Goal: Check status: Check status

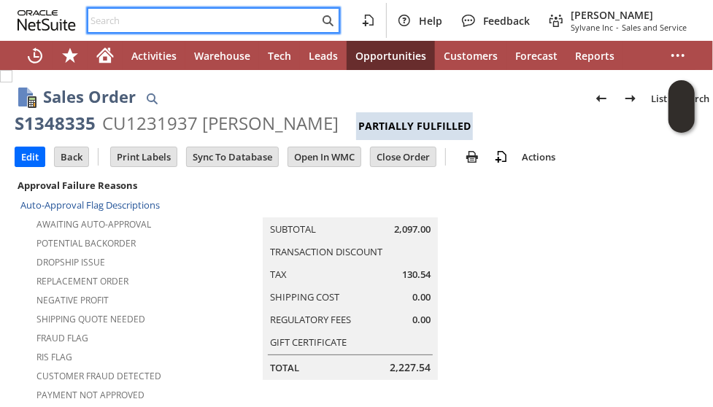
scroll to position [1234, 0]
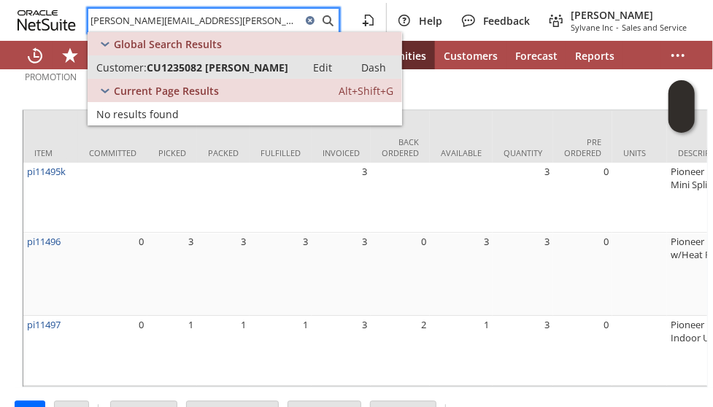
type input "[PERSON_NAME][EMAIL_ADDRESS][PERSON_NAME][DOMAIN_NAME]"
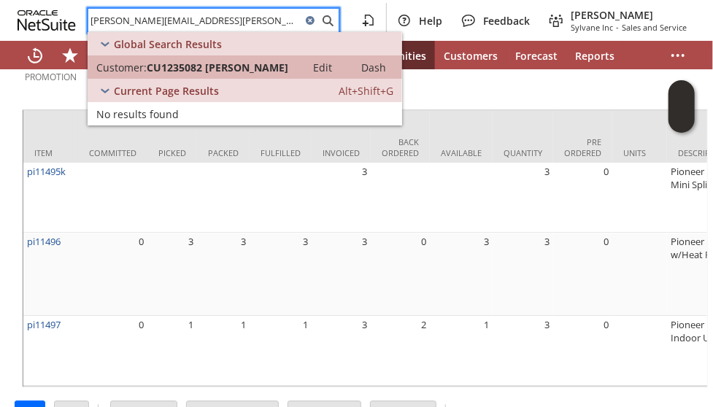
click at [203, 73] on span "CU1235082 [PERSON_NAME]" at bounding box center [218, 68] width 142 height 14
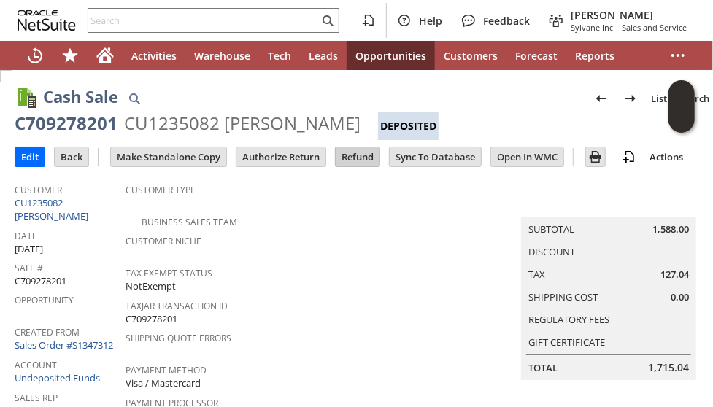
click at [353, 160] on input "Refund" at bounding box center [358, 156] width 44 height 19
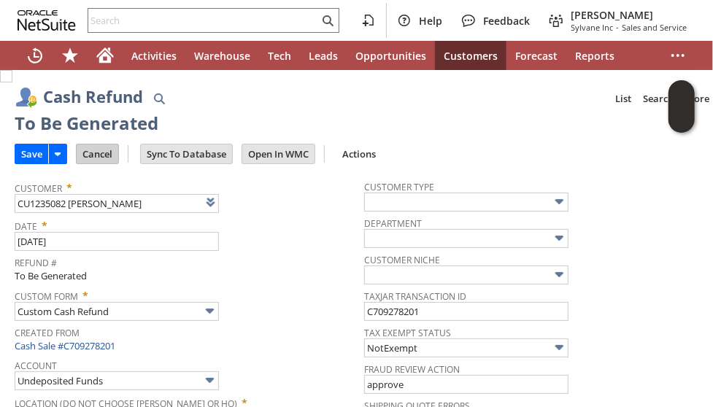
type input "Regions - Merchant 0414"
type input "Headquarters : Head... : Pending Testing"
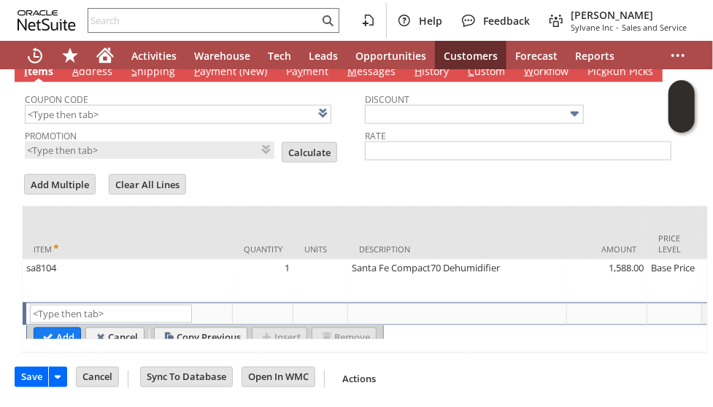
click at [96, 172] on td "Add Multiple" at bounding box center [64, 186] width 85 height 28
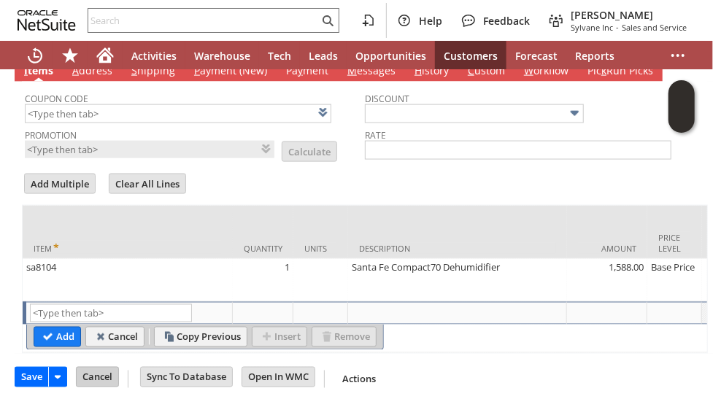
click at [104, 368] on input "Cancel" at bounding box center [98, 377] width 42 height 19
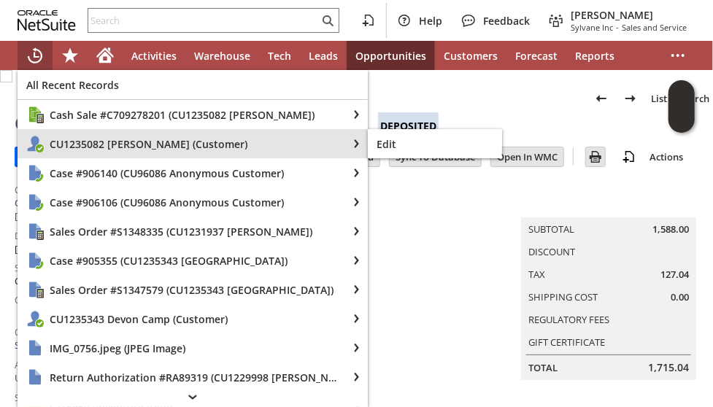
click at [71, 147] on span "CU1235082 [PERSON_NAME] (Customer)" at bounding box center [194, 144] width 289 height 14
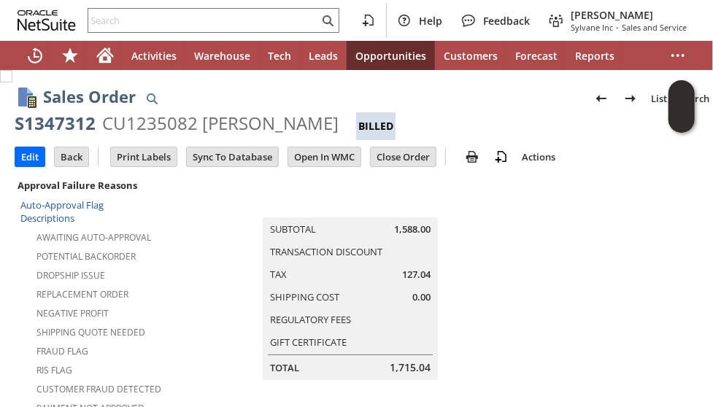
click at [187, 272] on td "Summary Subtotal 1,588.00 Transaction Discount Tax 127.04 Shipping Cost 0.00 Re…" at bounding box center [365, 278] width 406 height 204
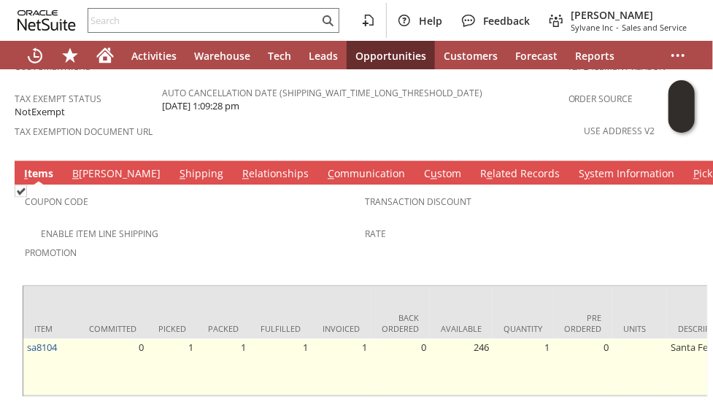
scroll to position [1135, 0]
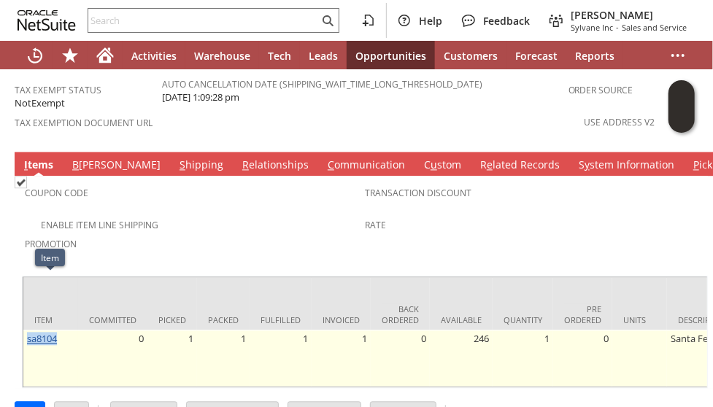
drag, startPoint x: 67, startPoint y: 285, endPoint x: 30, endPoint y: 285, distance: 37.2
click at [28, 330] on td "sa8104" at bounding box center [50, 358] width 55 height 57
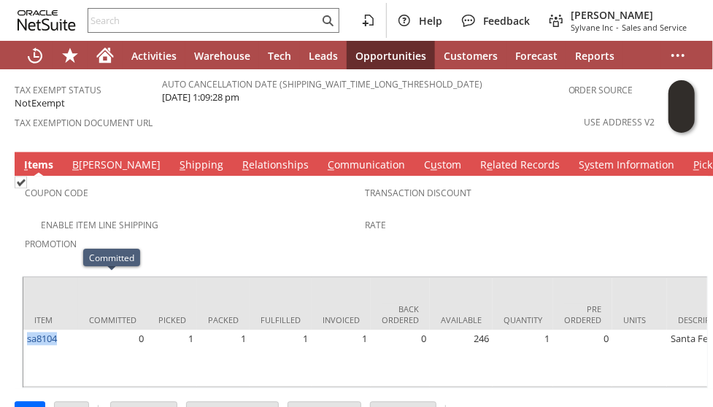
copy link "sa8104"
click at [575, 215] on div "Rate" at bounding box center [531, 230] width 333 height 31
click at [176, 158] on link "S hipping" at bounding box center [201, 166] width 51 height 16
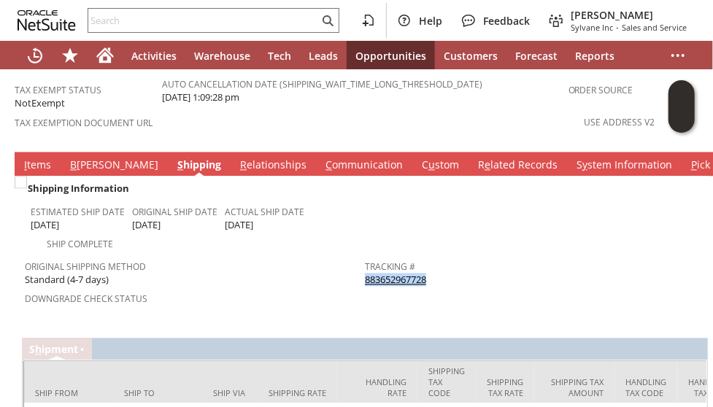
drag, startPoint x: 436, startPoint y: 227, endPoint x: 365, endPoint y: 228, distance: 71.5
click at [365, 257] on div "Tracking # 883652967728" at bounding box center [531, 272] width 333 height 31
copy link "883652967728"
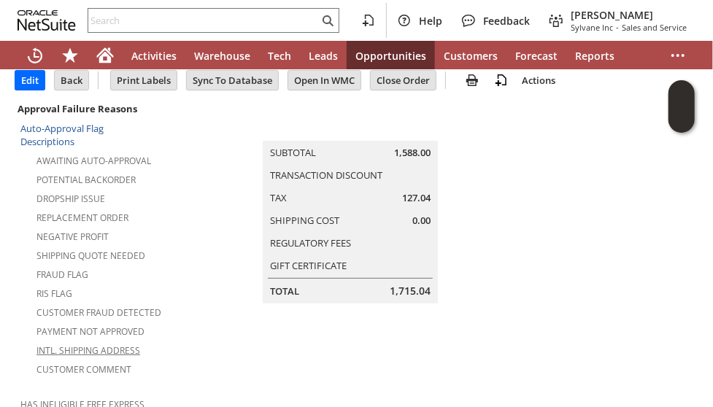
scroll to position [0, 0]
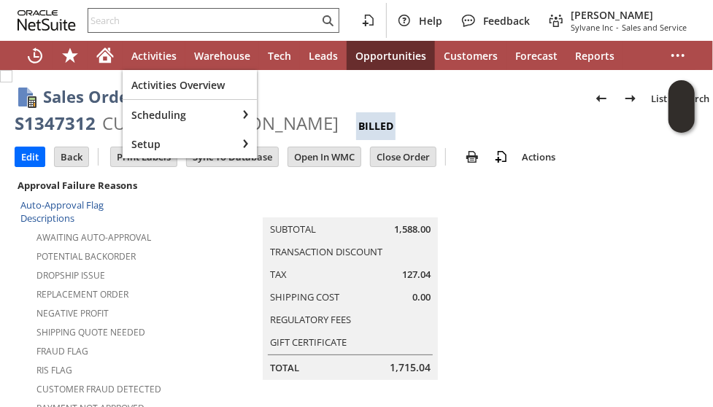
click at [163, 18] on input "text" at bounding box center [203, 21] width 231 height 18
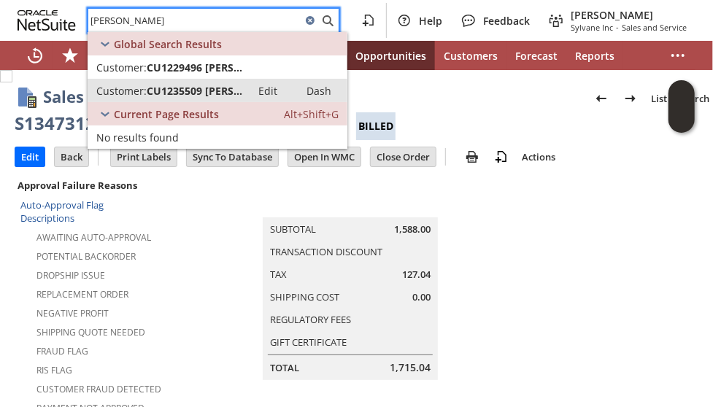
type input "loi tom"
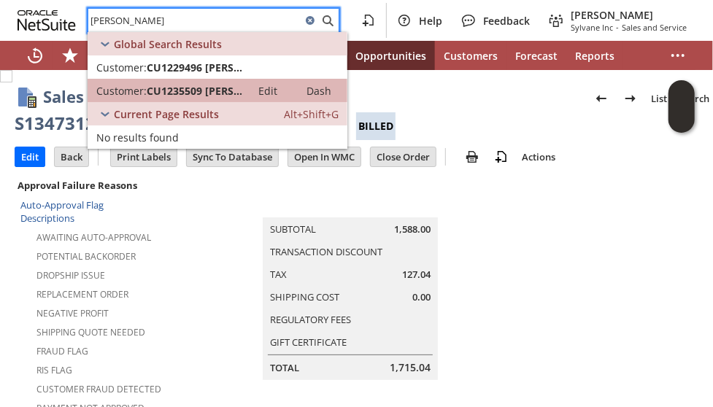
click at [174, 88] on span "CU1235509 loi tom" at bounding box center [195, 91] width 96 height 14
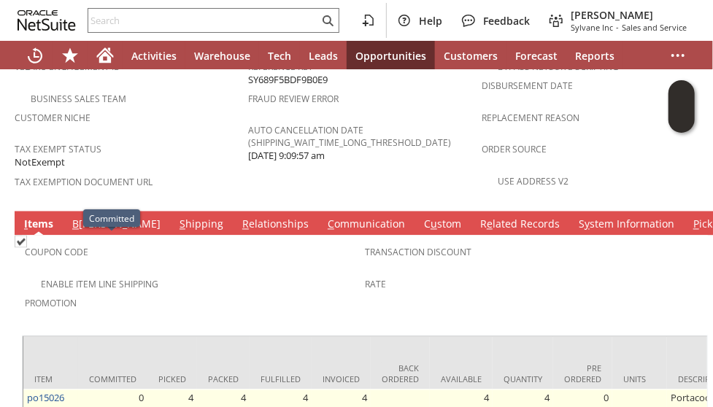
scroll to position [962, 0]
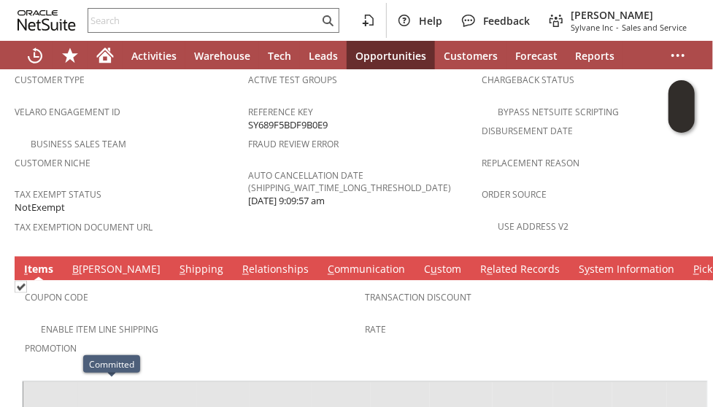
click at [324, 263] on link "C ommunication" at bounding box center [366, 271] width 85 height 16
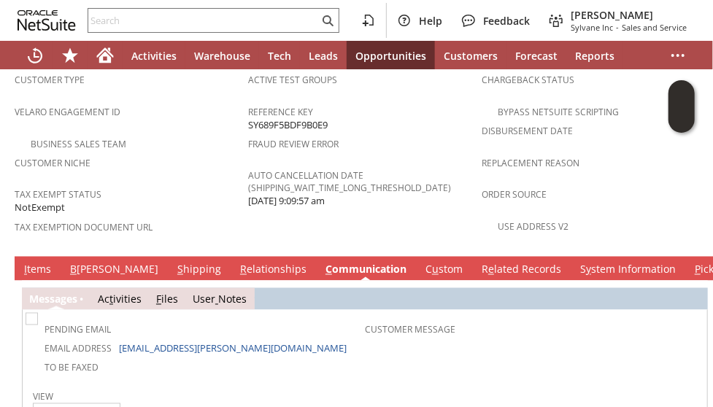
scroll to position [0, 0]
click at [174, 263] on link "S hipping" at bounding box center [199, 271] width 51 height 16
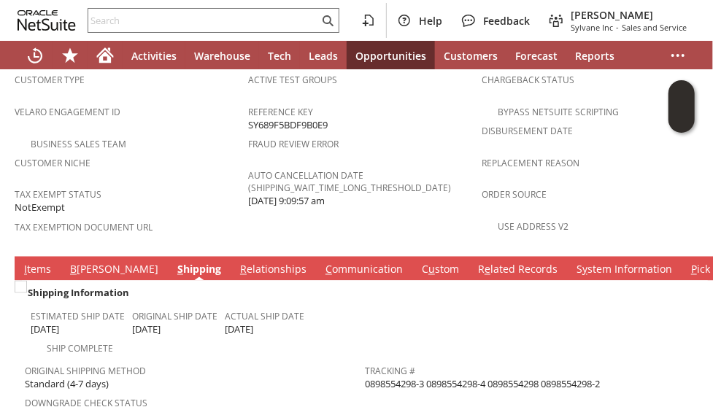
click at [40, 263] on link "I tems" at bounding box center [37, 271] width 34 height 16
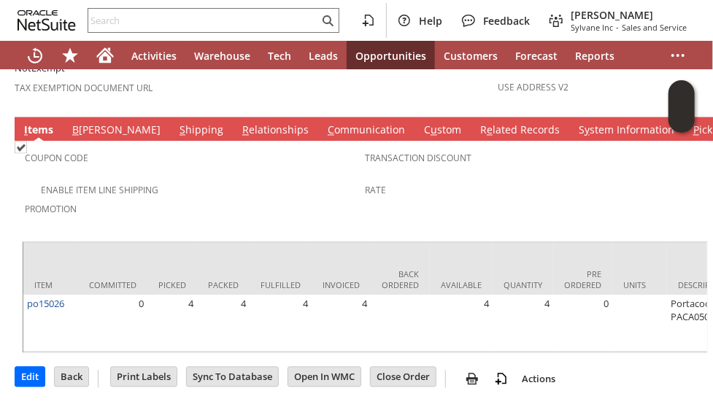
click at [218, 199] on span "Promotion" at bounding box center [191, 207] width 333 height 17
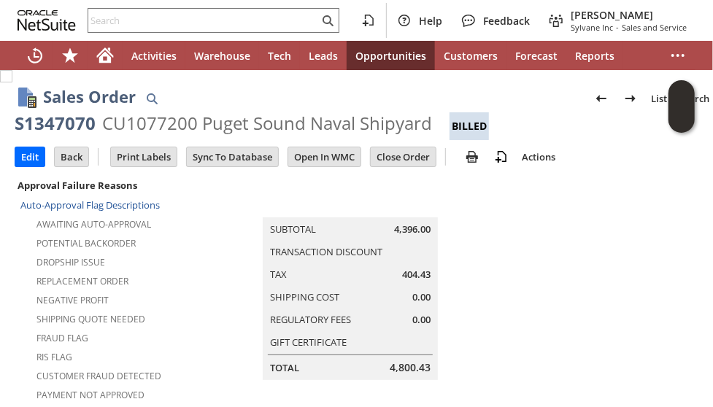
click at [193, 252] on div "Dropship Issue" at bounding box center [134, 261] width 228 height 18
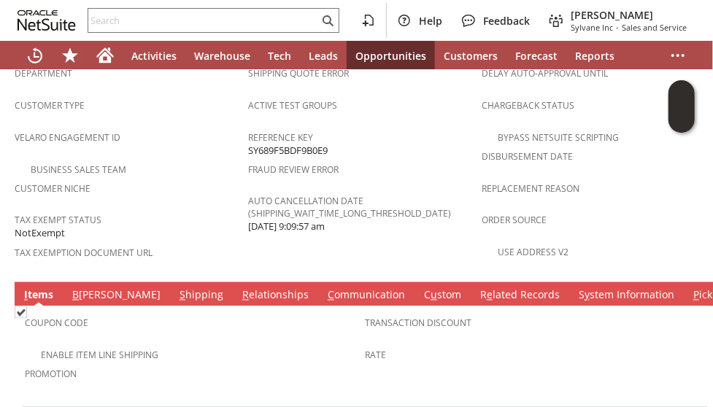
scroll to position [1094, 0]
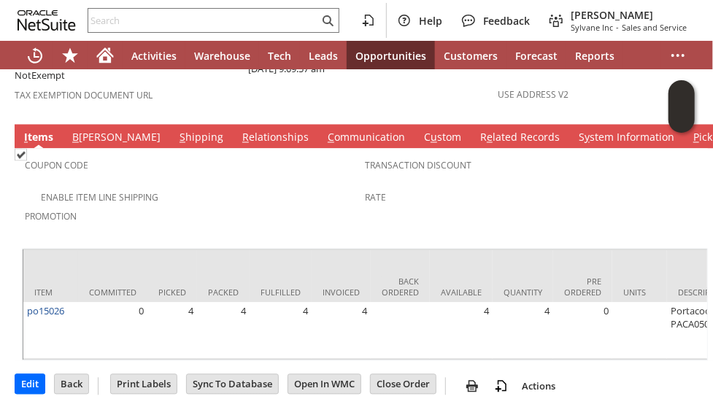
click at [214, 206] on span "Promotion" at bounding box center [191, 214] width 333 height 17
click at [176, 131] on link "S hipping" at bounding box center [201, 139] width 51 height 16
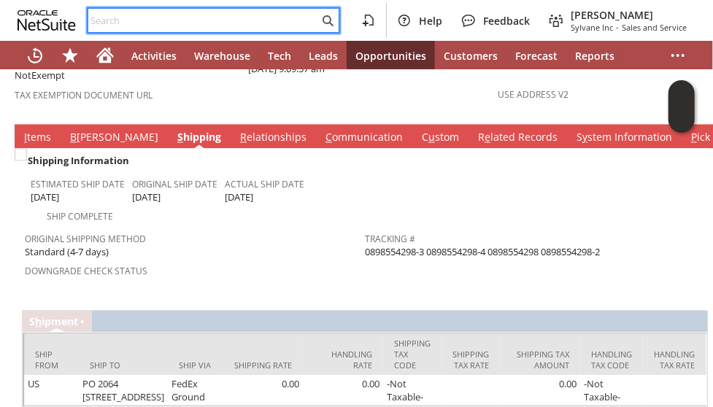
click at [201, 24] on input "text" at bounding box center [203, 21] width 231 height 18
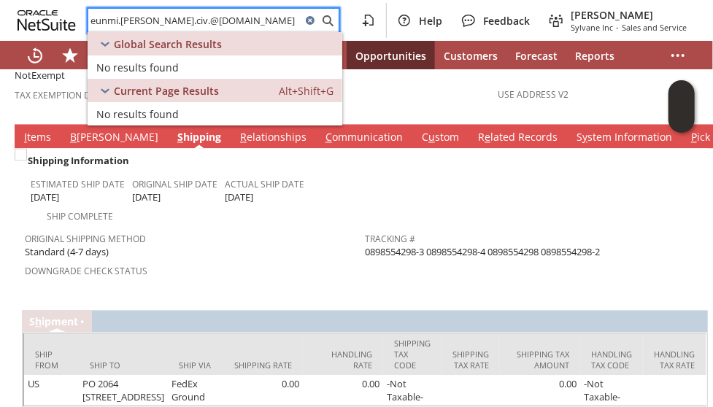
click at [142, 20] on input "eunmi.g.rogriguez.civ.@us.navy.mil" at bounding box center [194, 21] width 213 height 18
click at [161, 23] on input "eunmi.g.rodriguez.civ.@us.navy.mil" at bounding box center [194, 21] width 213 height 18
type input "eunmi.g.rodriguez.civ.@us.navy.mil"
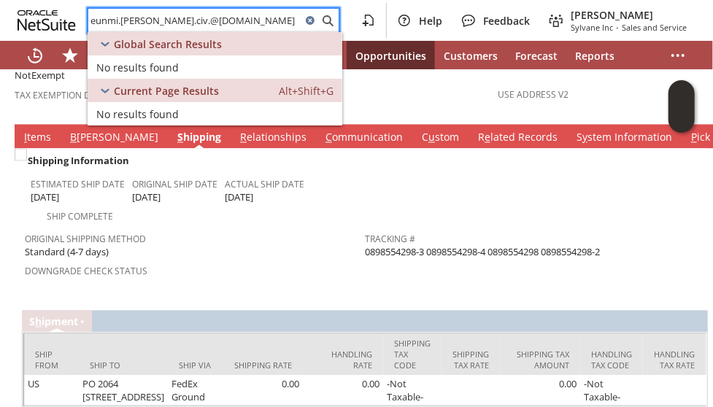
drag, startPoint x: 465, startPoint y: 161, endPoint x: 466, endPoint y: 147, distance: 13.9
click at [467, 161] on td at bounding box center [535, 189] width 340 height 74
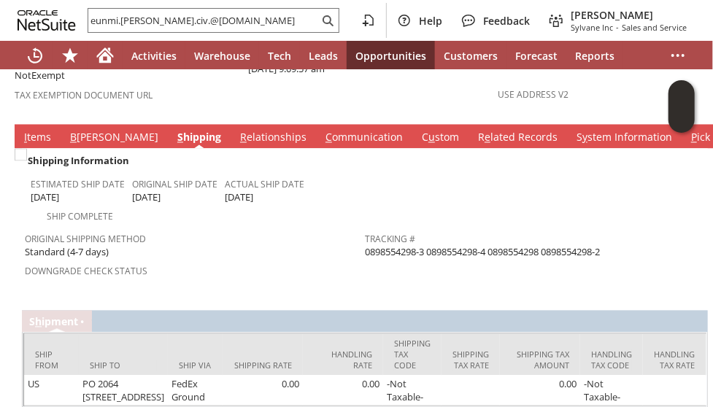
drag, startPoint x: 633, startPoint y: 201, endPoint x: 366, endPoint y: 204, distance: 266.3
click at [366, 229] on div "Tracking # 0898554298-3 0898554298-4 0898554298 0898554298-2" at bounding box center [531, 244] width 333 height 31
copy span "0898554298-3 0898554298-4 0898554298 0898554298-2"
click at [40, 131] on link "I tems" at bounding box center [37, 139] width 34 height 16
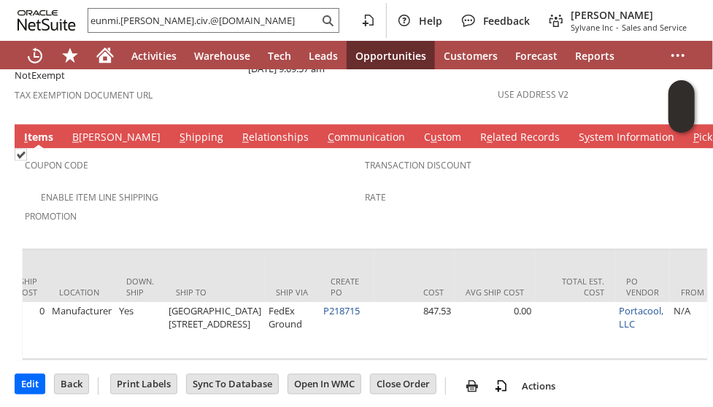
scroll to position [0, 1190]
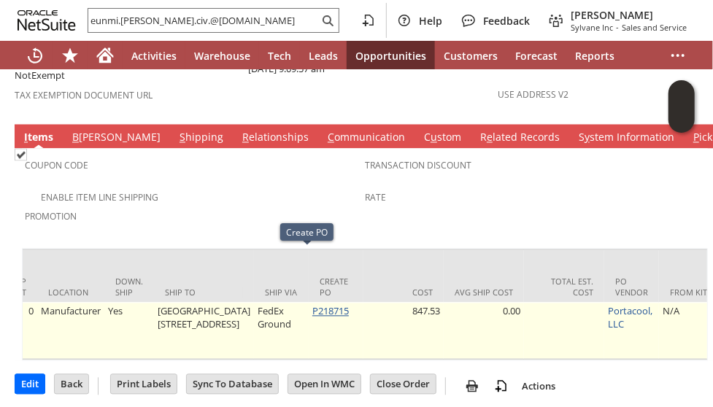
click at [312, 305] on link "P218715" at bounding box center [330, 311] width 36 height 13
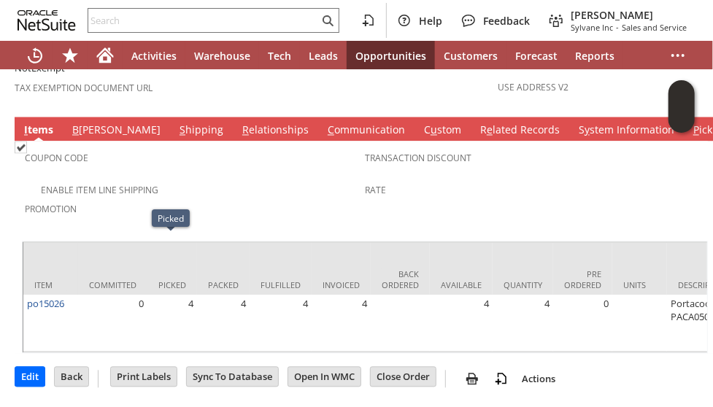
scroll to position [962, 0]
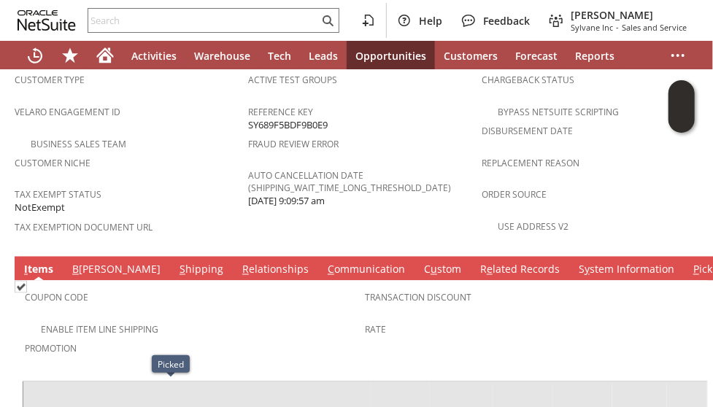
click at [176, 263] on link "S hipping" at bounding box center [201, 271] width 51 height 16
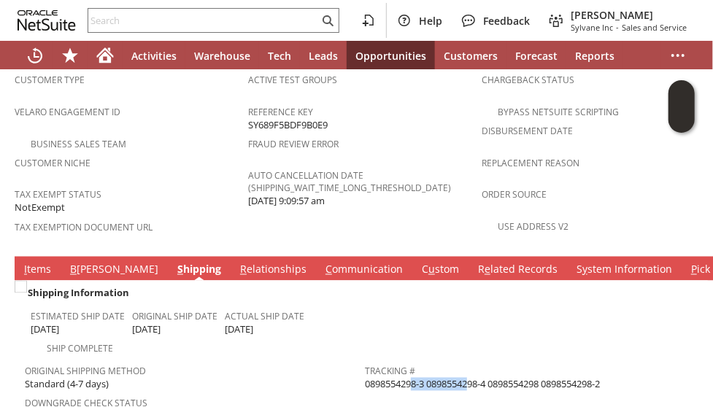
drag, startPoint x: 366, startPoint y: 333, endPoint x: 425, endPoint y: 333, distance: 59.1
click at [425, 378] on span "0898554298-3 0898554298-4 0898554298 0898554298-2" at bounding box center [482, 385] width 235 height 14
copy span "0898554298-3"
click at [201, 185] on span "Tax Exempt Status" at bounding box center [128, 193] width 226 height 17
click at [90, 263] on link "B [PERSON_NAME]" at bounding box center [114, 271] width 96 height 16
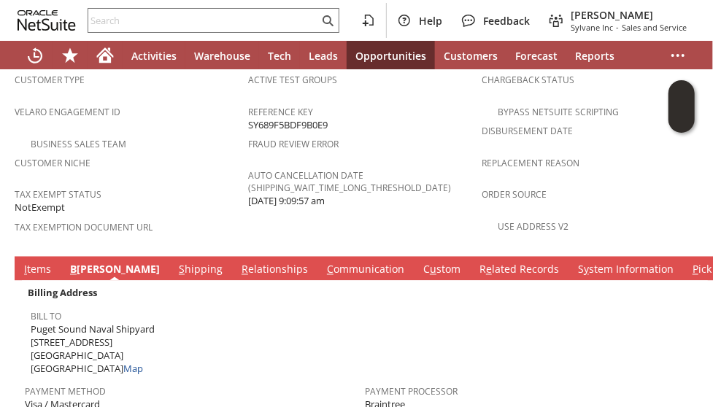
click at [238, 263] on link "R elationships" at bounding box center [275, 271] width 74 height 16
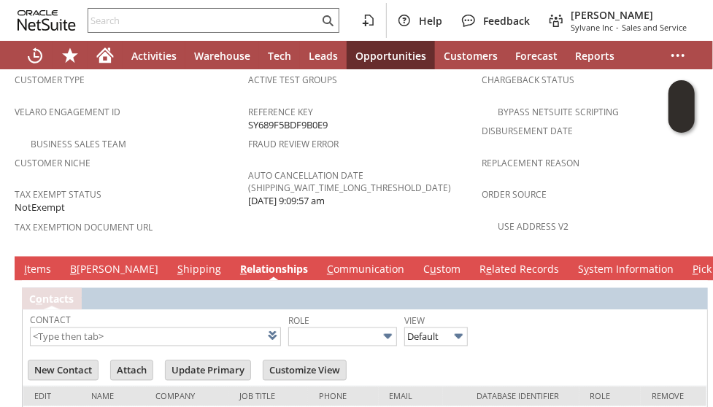
scroll to position [0, 0]
click at [174, 263] on link "S hipping" at bounding box center [199, 271] width 51 height 16
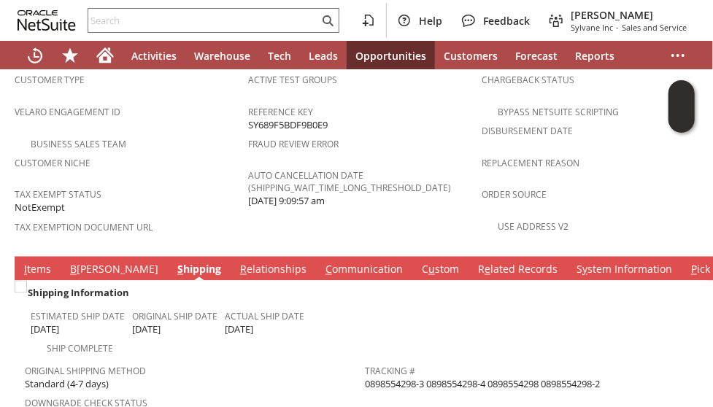
click at [322, 263] on link "C ommunication" at bounding box center [364, 271] width 85 height 16
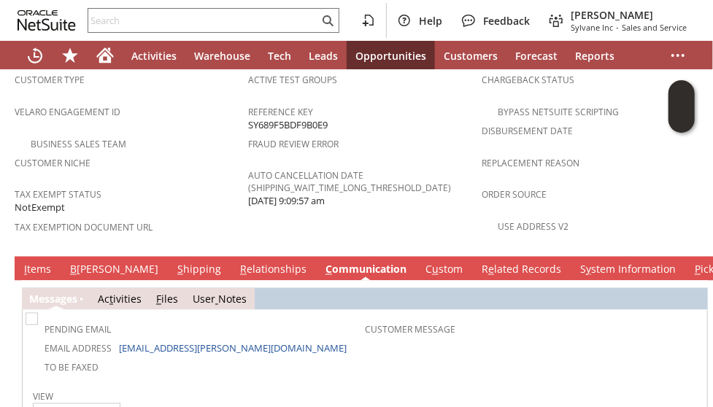
scroll to position [1081, 0]
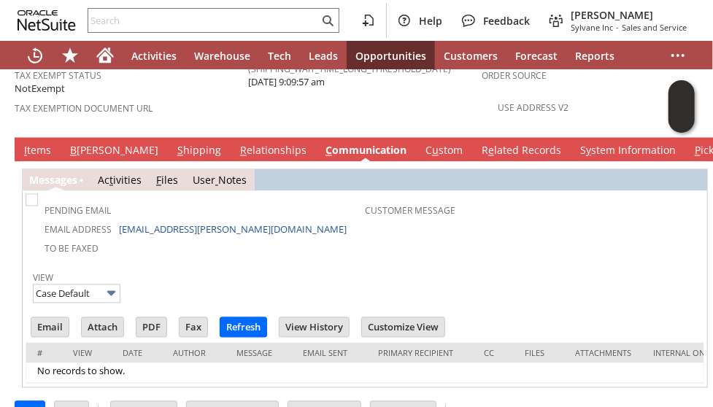
drag, startPoint x: 414, startPoint y: 207, endPoint x: 401, endPoint y: 204, distance: 13.6
click at [414, 260] on div at bounding box center [365, 263] width 678 height 7
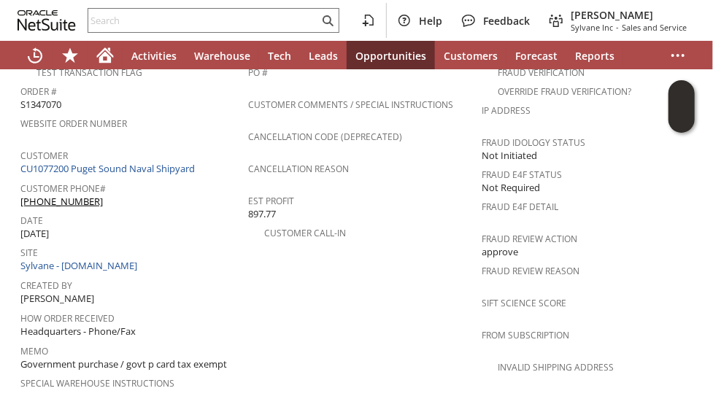
scroll to position [935, 0]
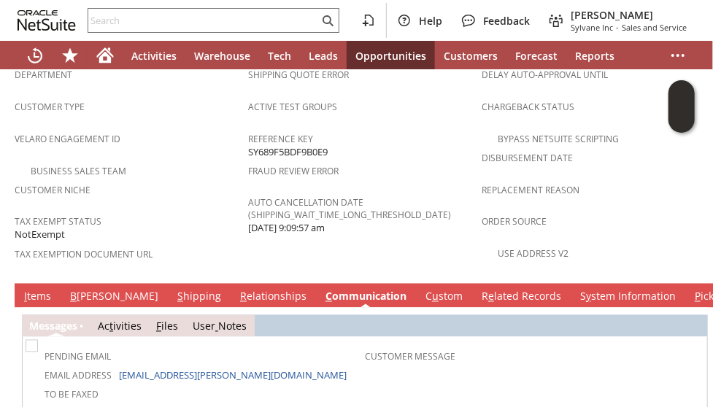
click at [40, 290] on link "I tems" at bounding box center [37, 298] width 34 height 16
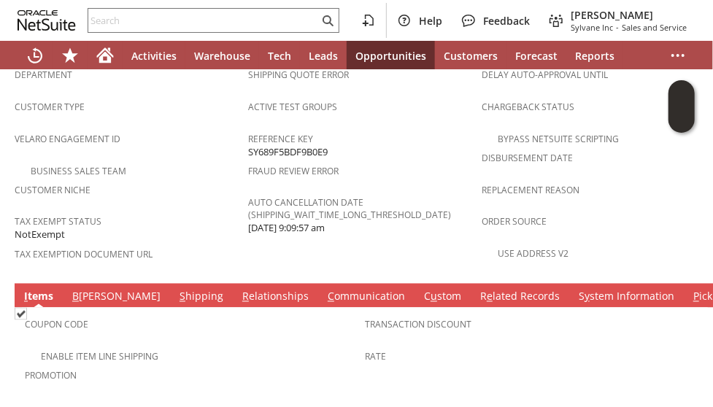
click at [324, 290] on link "C ommunication" at bounding box center [366, 298] width 85 height 16
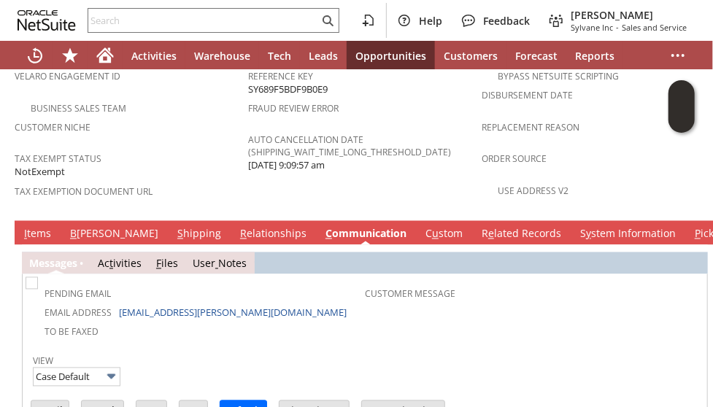
scroll to position [1021, 0]
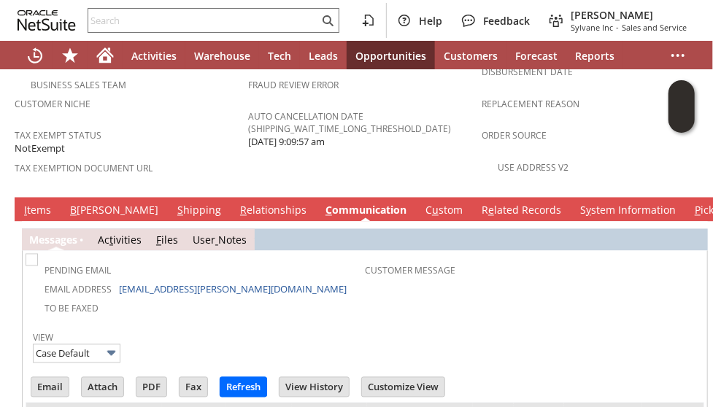
click at [26, 204] on link "I tems" at bounding box center [37, 212] width 34 height 16
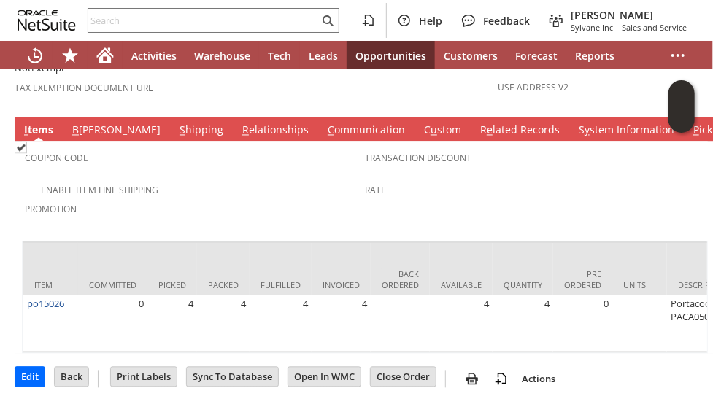
scroll to position [0, 1068]
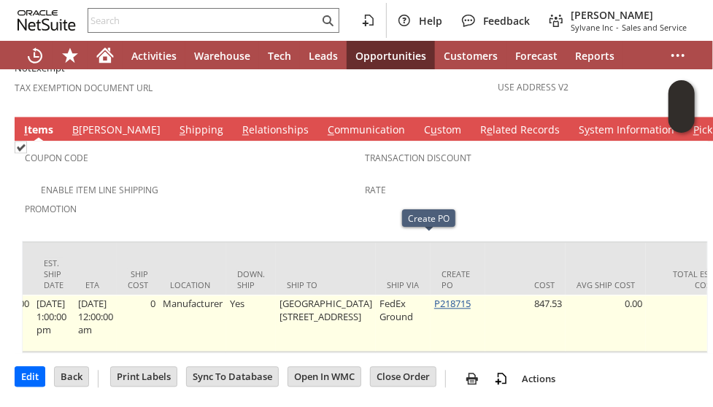
click at [434, 298] on link "P218715" at bounding box center [452, 304] width 36 height 13
